Goal: Register for event/course

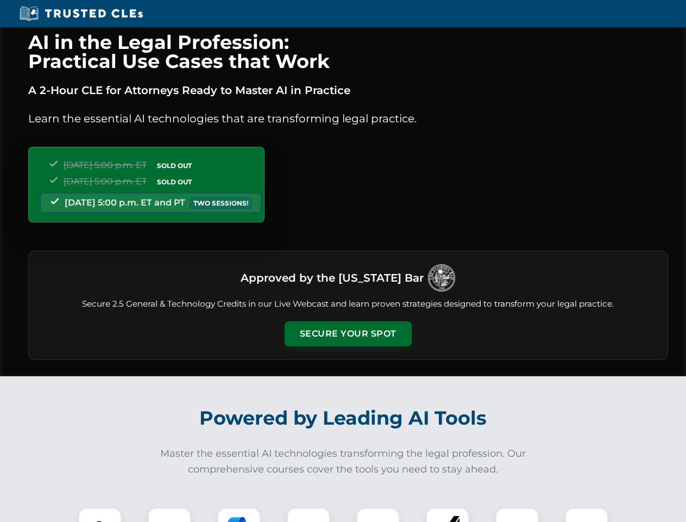
click at [348, 334] on button "Secure Your Spot" at bounding box center [348, 333] width 127 height 25
click at [100, 515] on img at bounding box center [100, 529] width 32 height 32
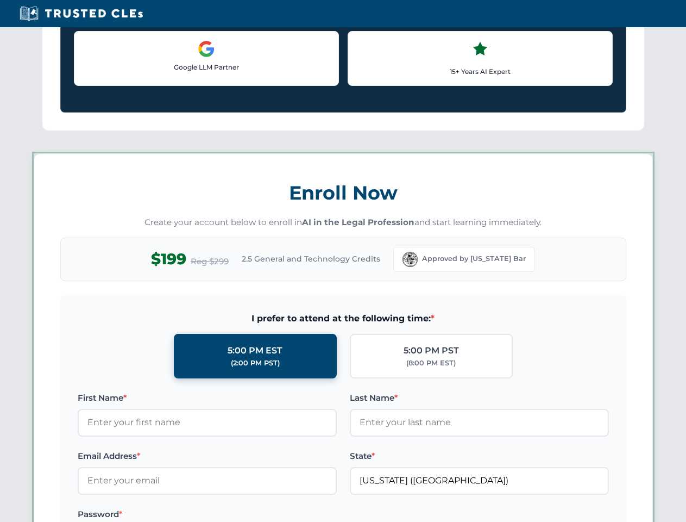
click at [239, 515] on label "Password *" at bounding box center [207, 514] width 259 height 13
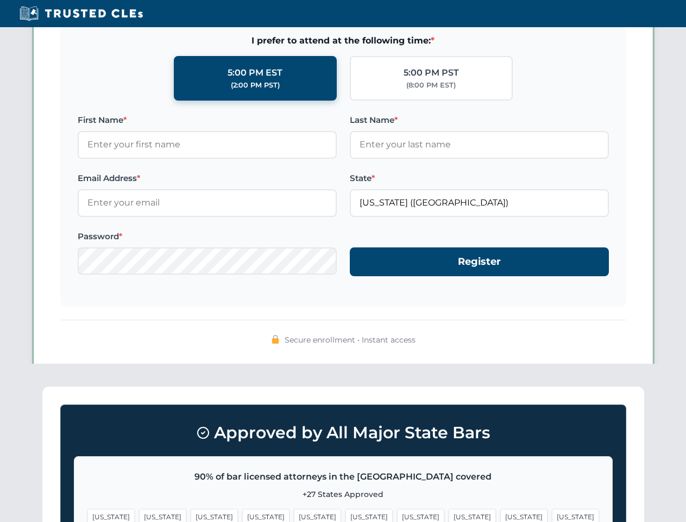
click at [500, 515] on span "[US_STATE]" at bounding box center [523, 517] width 47 height 16
